Goal: Task Accomplishment & Management: Manage account settings

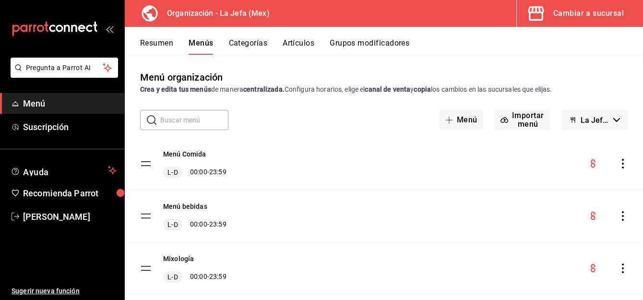
click at [378, 182] on div "Menú Comida L-D 00:00 - 23:59" at bounding box center [384, 164] width 518 height 52
click at [575, 8] on div "Cambiar a sucursal" at bounding box center [588, 13] width 71 height 13
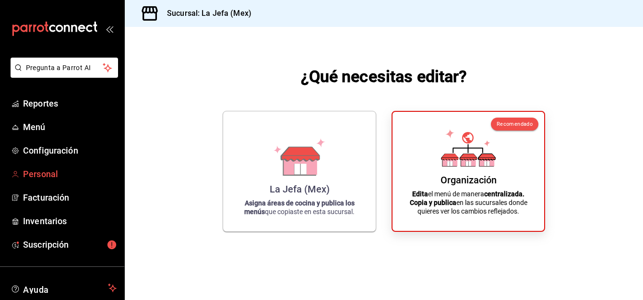
click at [28, 172] on span "Personal" at bounding box center [70, 173] width 94 height 13
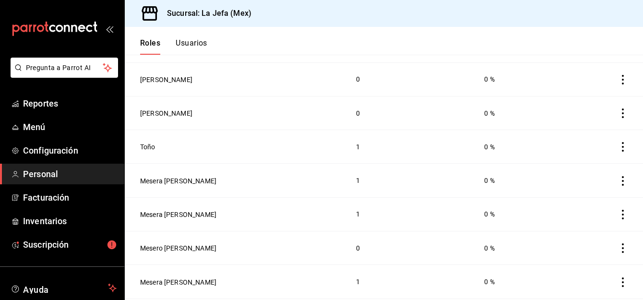
scroll to position [155, 0]
click at [618, 118] on icon "actions" at bounding box center [623, 114] width 10 height 10
click at [191, 44] on div at bounding box center [321, 150] width 643 height 300
click at [191, 44] on button "Usuarios" at bounding box center [192, 46] width 32 height 16
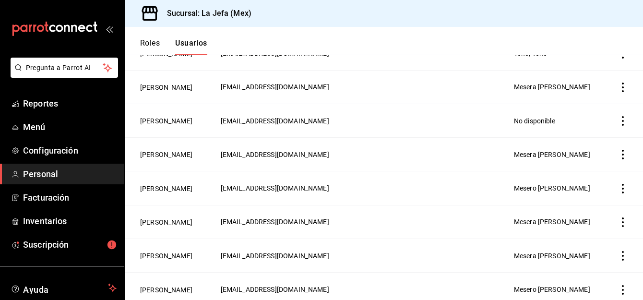
scroll to position [147, 0]
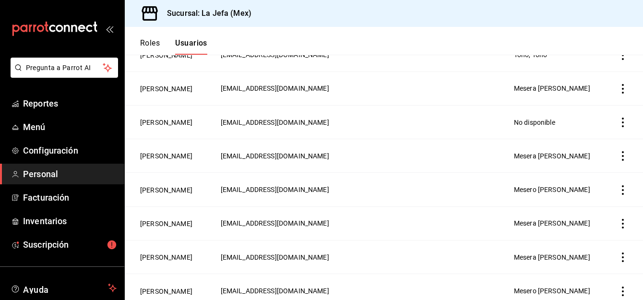
click at [618, 121] on icon "actions" at bounding box center [623, 123] width 10 height 10
click at [162, 128] on div at bounding box center [321, 150] width 643 height 300
click at [162, 123] on button "[PERSON_NAME]" at bounding box center [166, 123] width 52 height 10
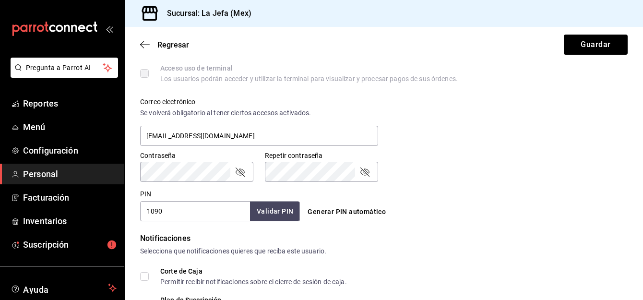
scroll to position [326, 0]
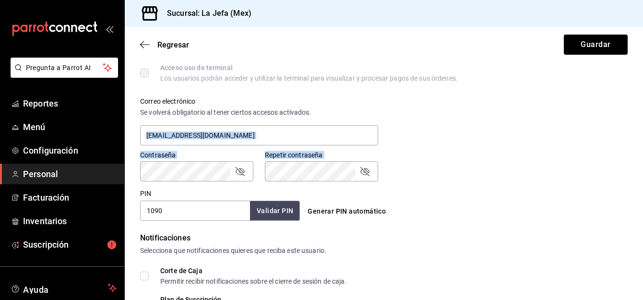
drag, startPoint x: 428, startPoint y: 174, endPoint x: 277, endPoint y: 117, distance: 161.1
click at [277, 117] on div "Accesos Selecciona a que plataformas tendrá acceso este usuario. Administrador …" at bounding box center [383, 82] width 487 height 278
click at [142, 47] on icon "button" at bounding box center [142, 44] width 4 height 7
